Goal: Task Accomplishment & Management: Use online tool/utility

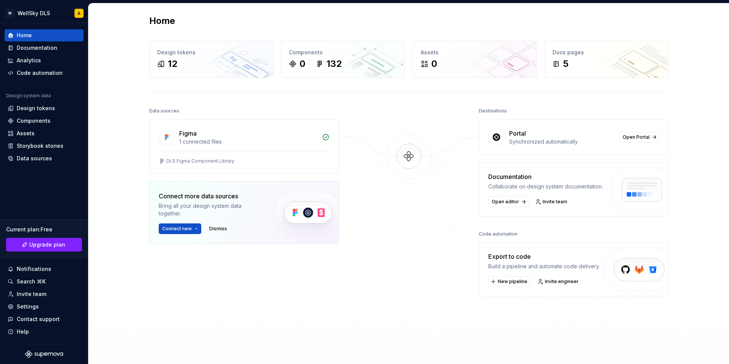
scroll to position [3, 0]
click at [261, 150] on div "Figma 1 connected files" at bounding box center [244, 135] width 189 height 32
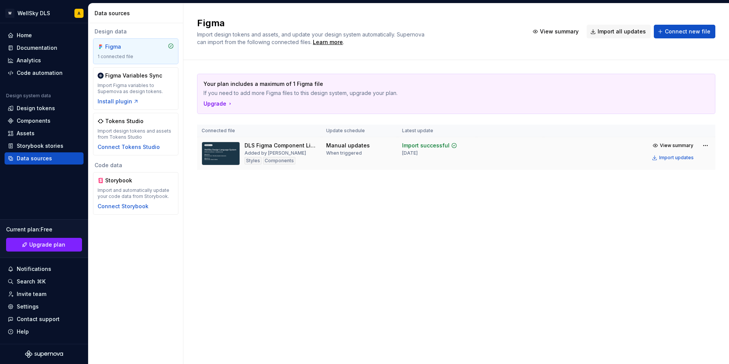
click at [433, 147] on div "Import successful" at bounding box center [425, 146] width 47 height 8
click at [226, 151] on img at bounding box center [220, 154] width 38 height 24
click at [459, 148] on div "Import successful [DATE]" at bounding box center [437, 149] width 70 height 14
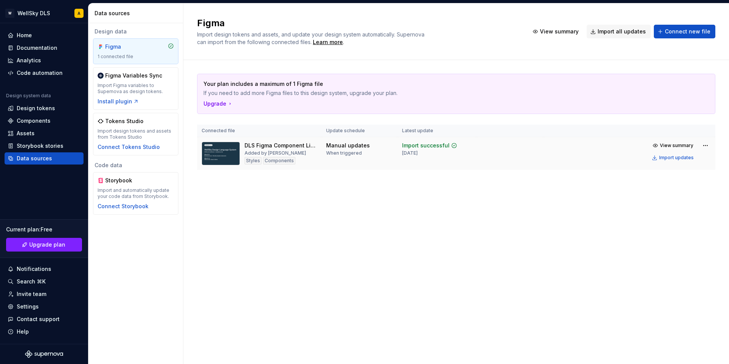
click at [428, 143] on div "Import successful" at bounding box center [425, 146] width 47 height 8
click at [520, 145] on td at bounding box center [509, 153] width 67 height 33
click at [678, 145] on span "View summary" at bounding box center [676, 145] width 33 height 6
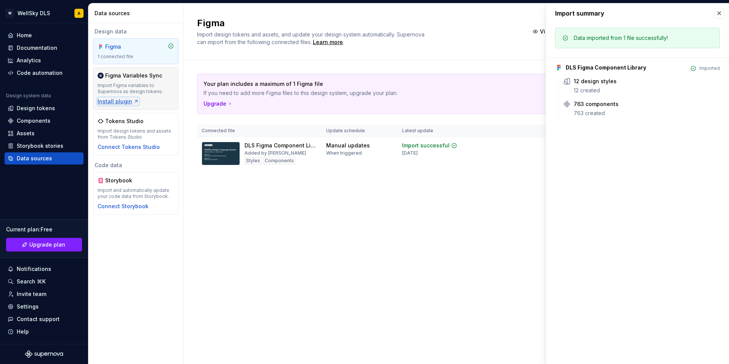
click at [122, 99] on div "Install plugin" at bounding box center [118, 102] width 41 height 8
